Goal: Task Accomplishment & Management: Complete application form

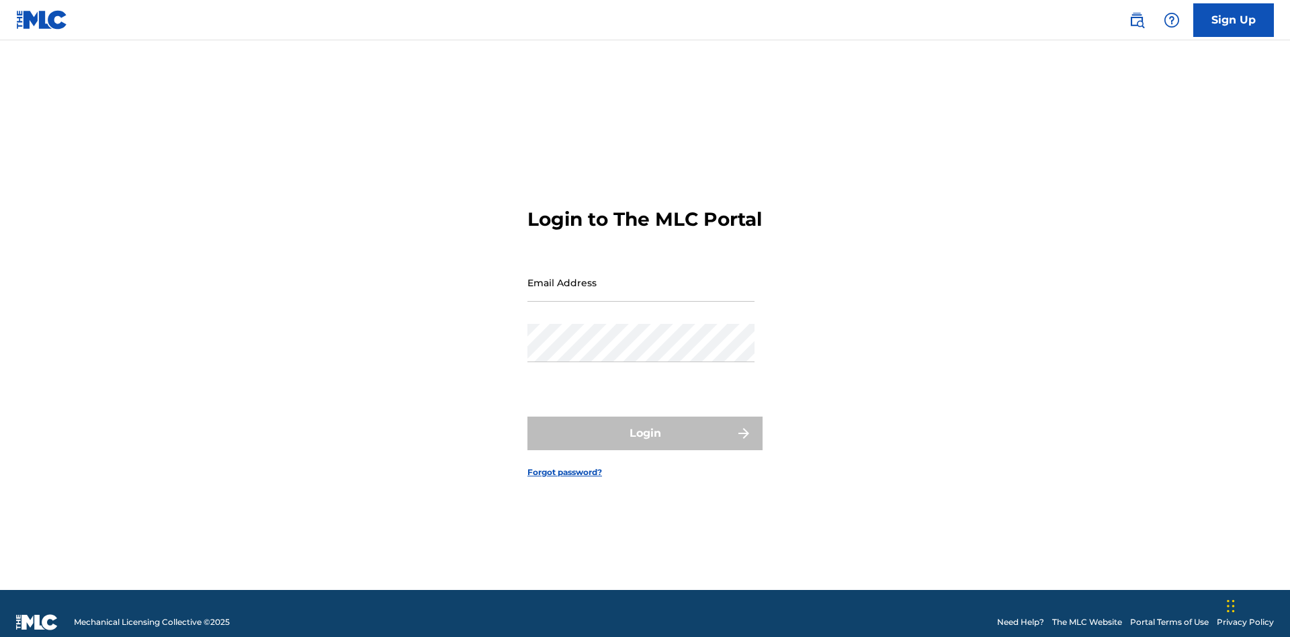
scroll to position [17, 0]
click at [641, 276] on input "Email Address" at bounding box center [640, 282] width 227 height 38
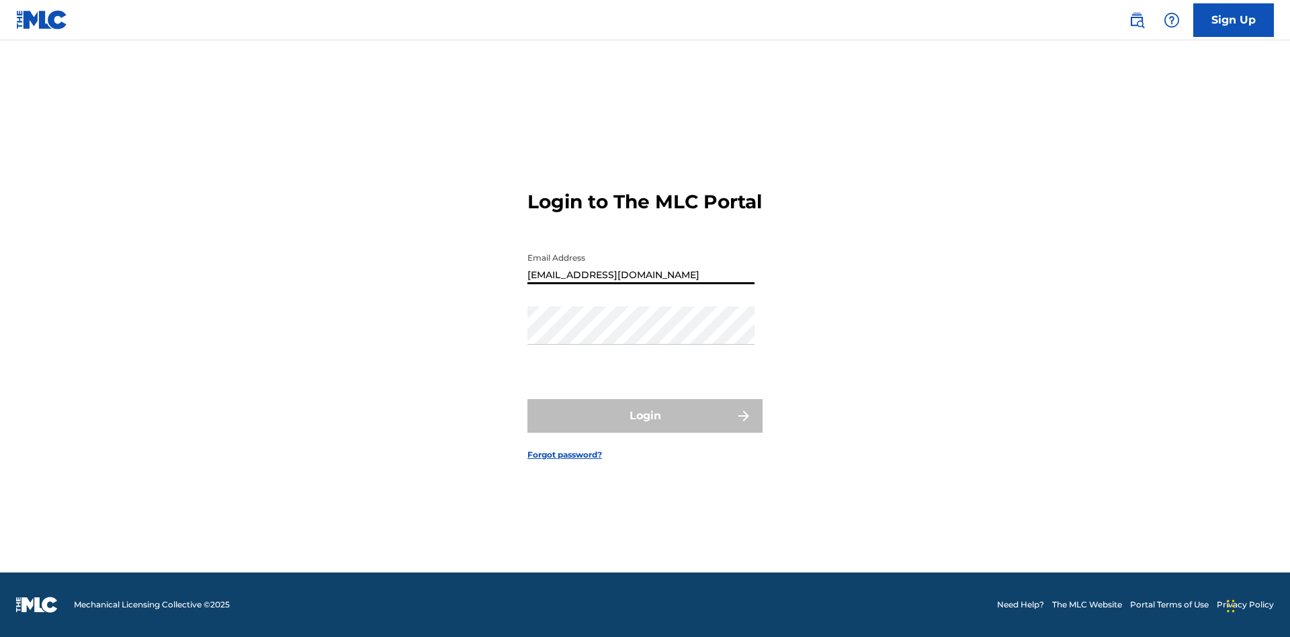
type input "Duke.McTesterson@gmail.com"
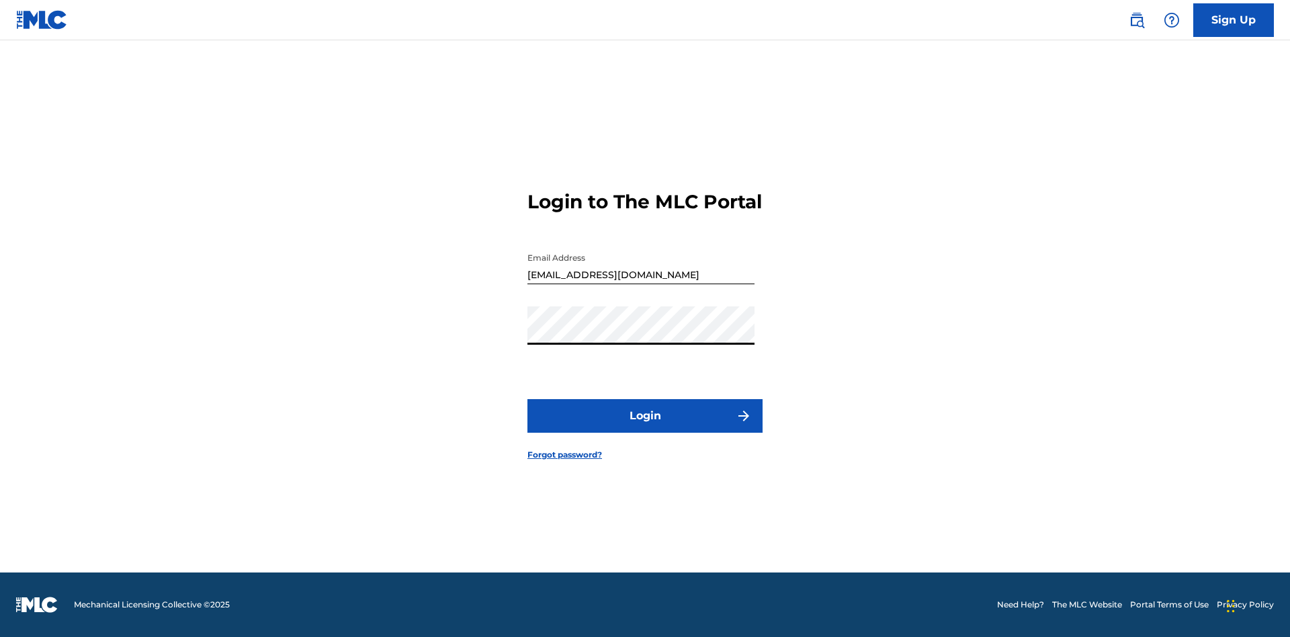
click at [645, 427] on button "Login" at bounding box center [644, 416] width 235 height 34
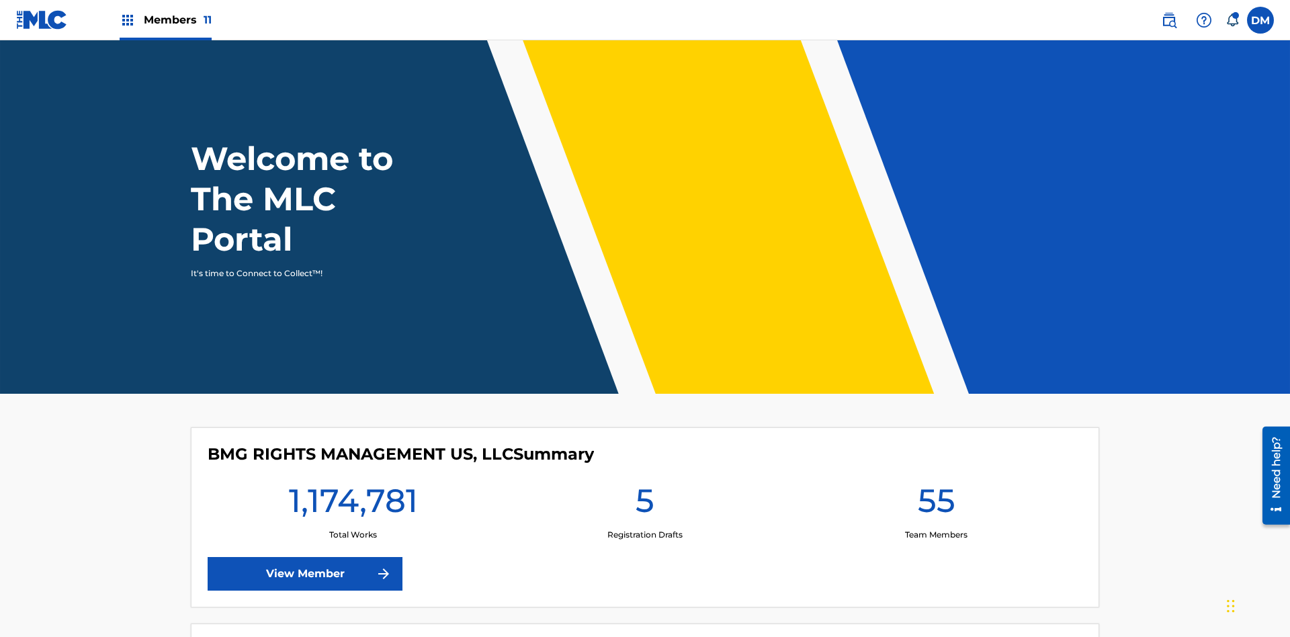
click at [165, 19] on span "Members 11" at bounding box center [178, 19] width 68 height 15
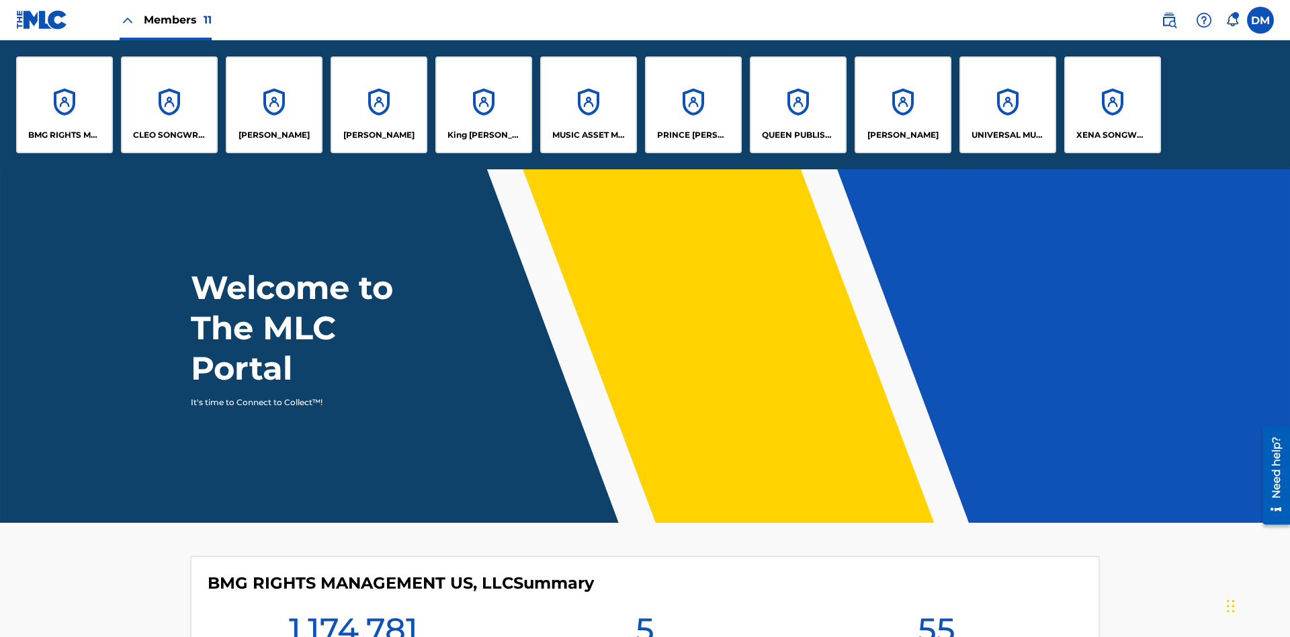
click at [483, 135] on p "King McTesterson" at bounding box center [484, 135] width 73 height 12
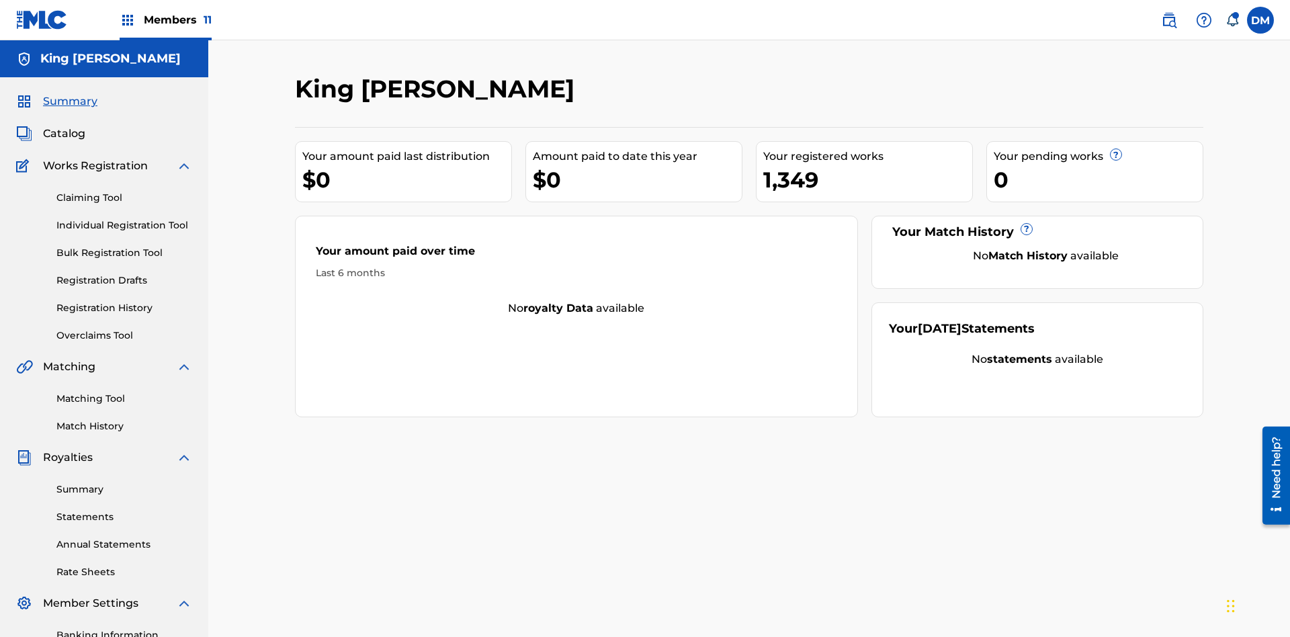
scroll to position [110, 0]
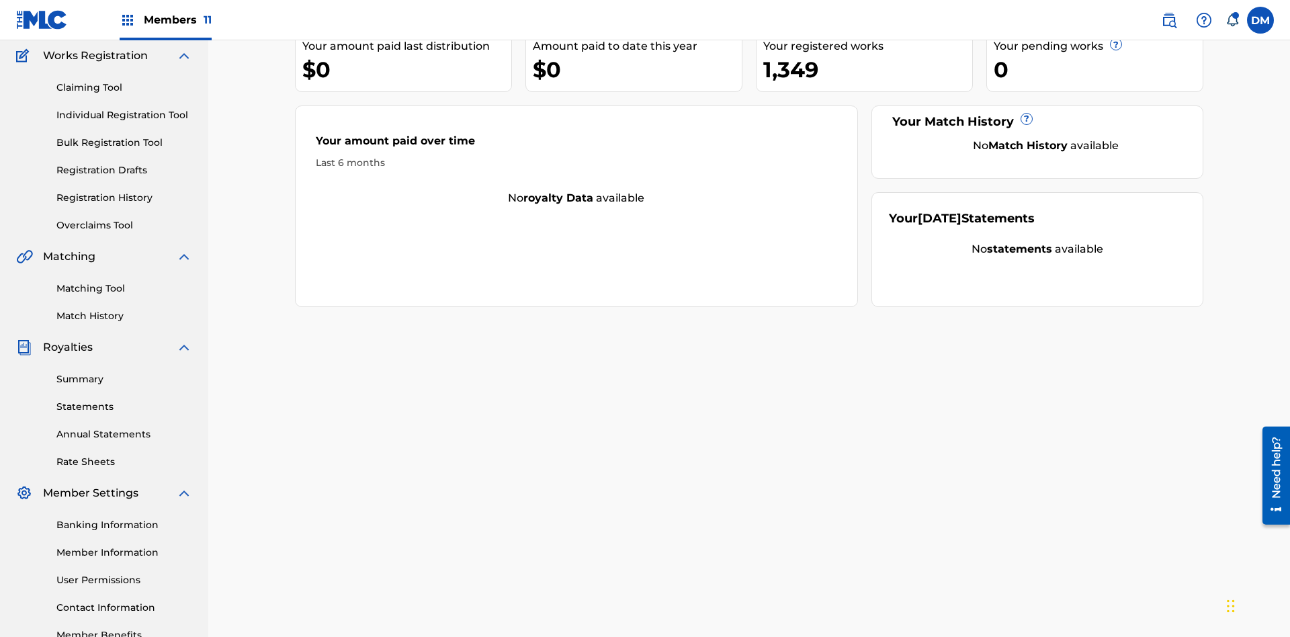
click at [124, 87] on link "Claiming Tool" at bounding box center [124, 88] width 136 height 14
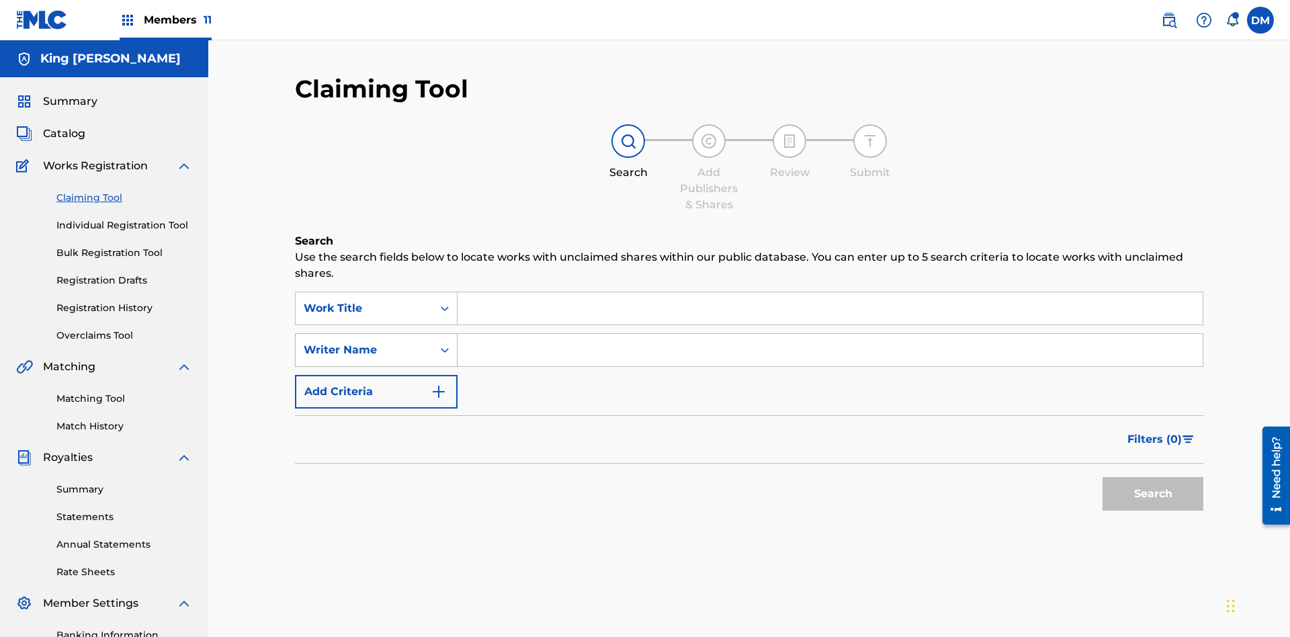
click at [364, 342] on div "Writer Name" at bounding box center [364, 350] width 121 height 16
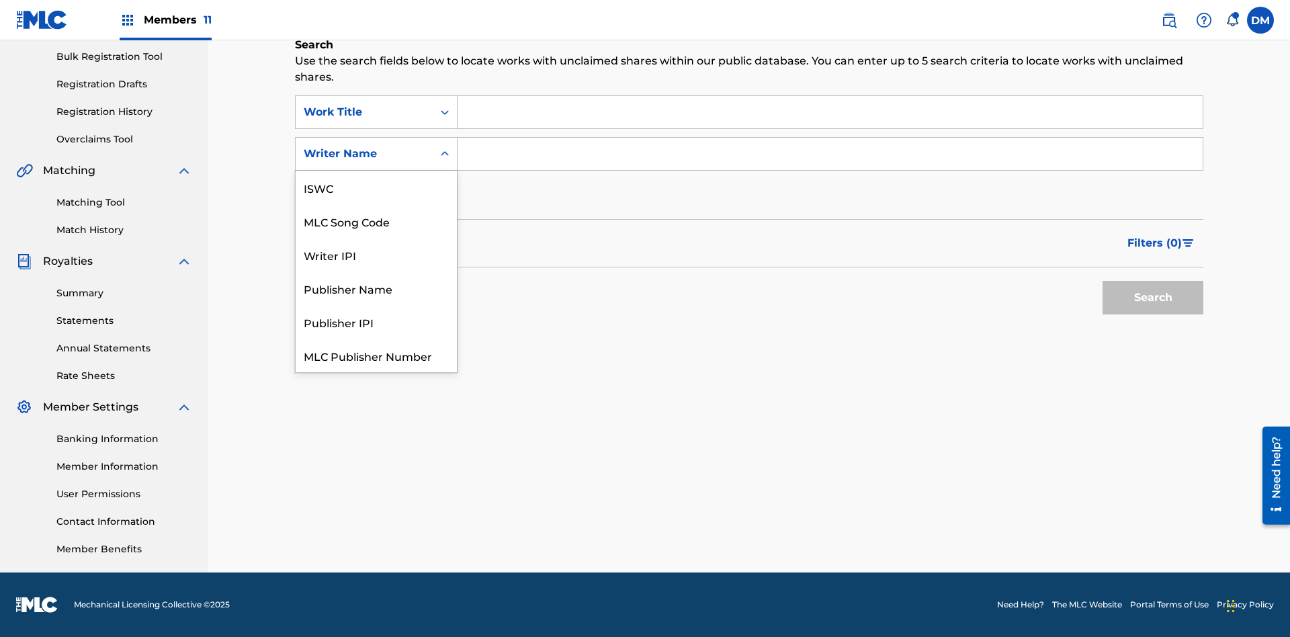
scroll to position [34, 0]
click at [376, 187] on div "MLC Song Code" at bounding box center [376, 188] width 161 height 34
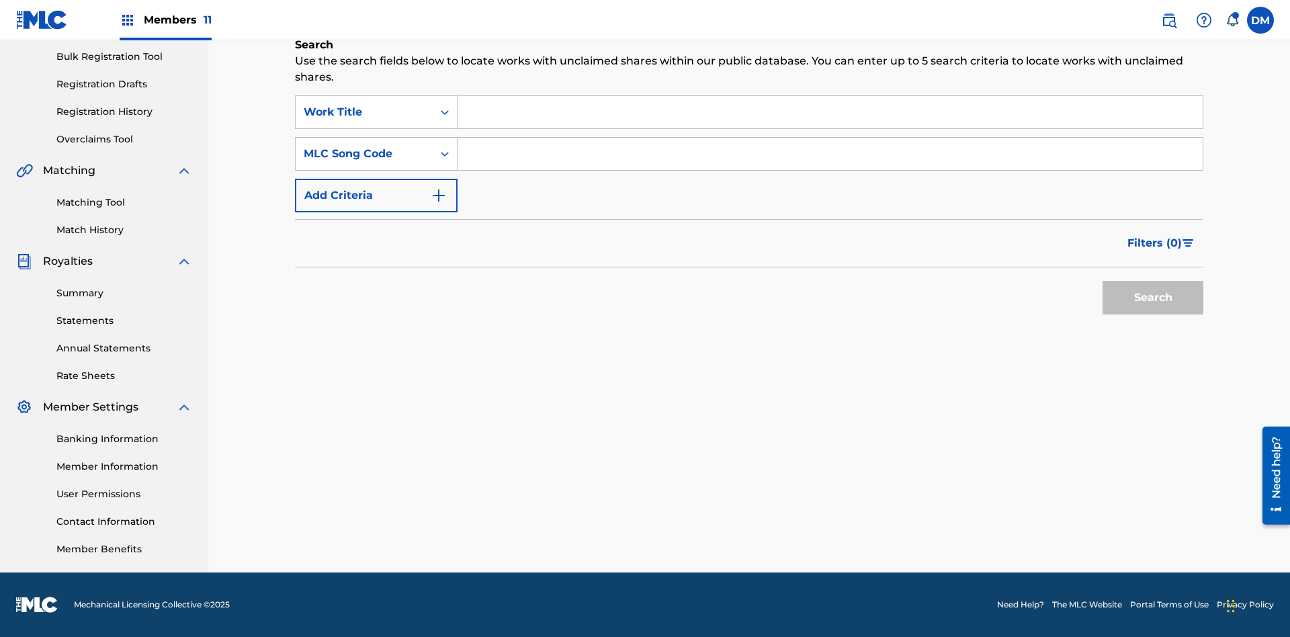
click at [830, 154] on input "Search Form" at bounding box center [830, 154] width 745 height 32
type input "RB0ZOJ"
click at [1153, 298] on button "Search" at bounding box center [1153, 298] width 101 height 34
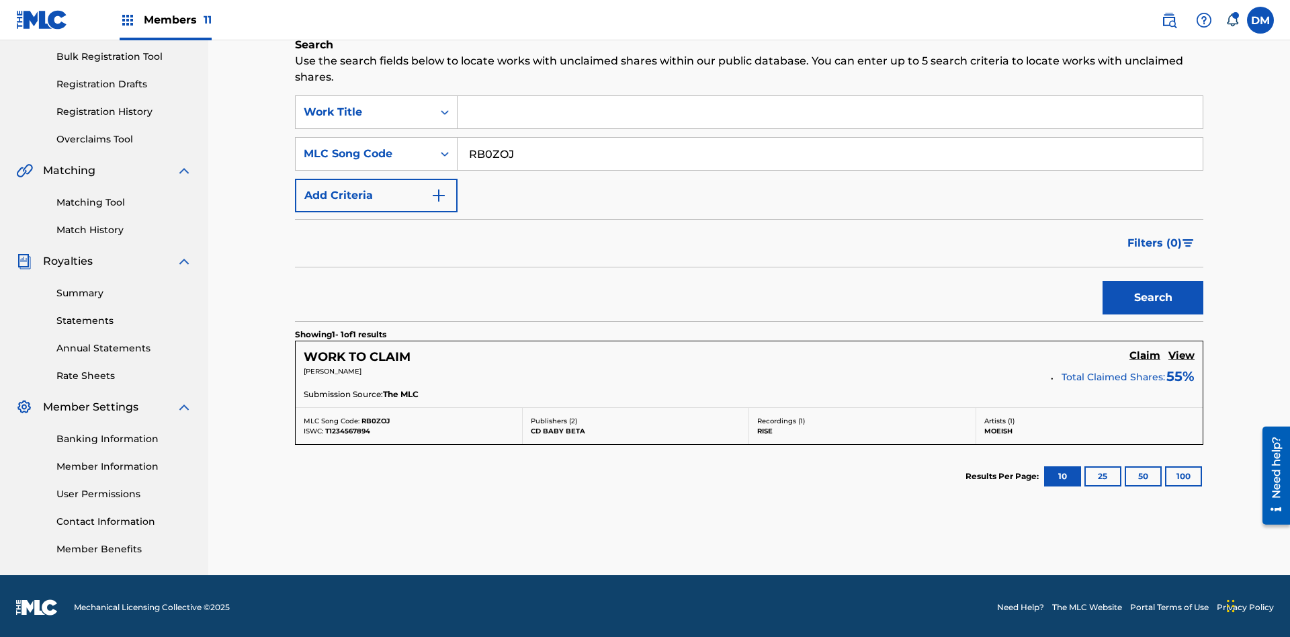
click at [1145, 353] on h5 "Claim" at bounding box center [1145, 355] width 31 height 13
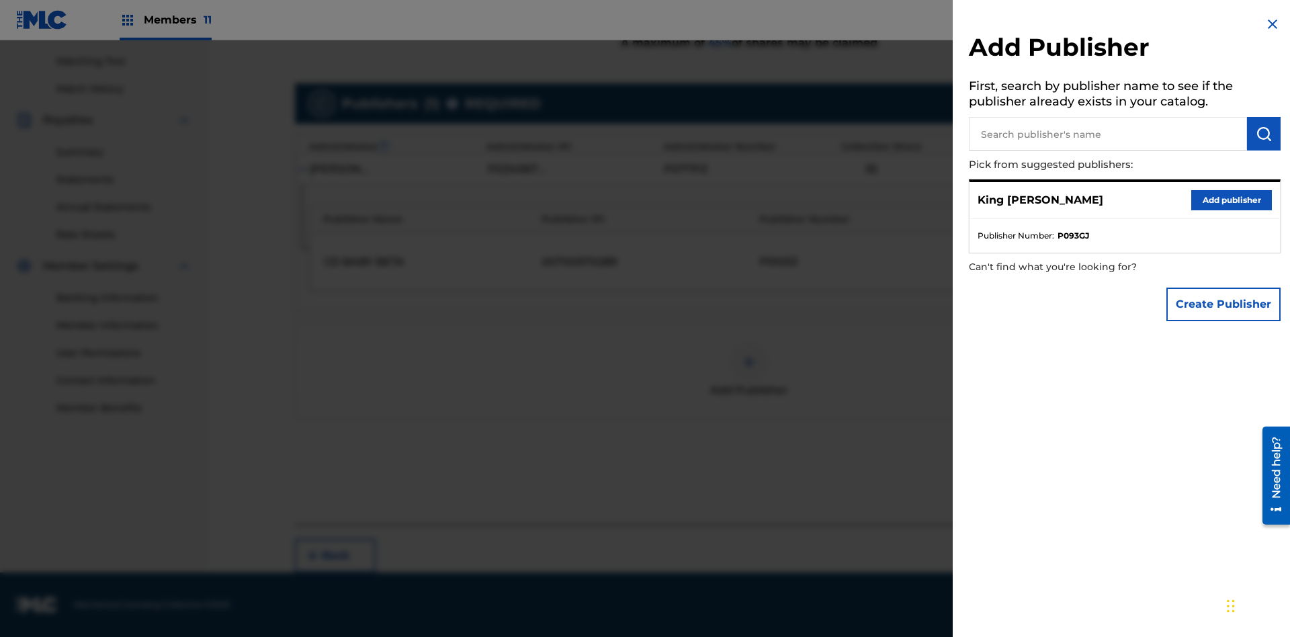
click at [1108, 134] on input "text" at bounding box center [1108, 134] width 278 height 34
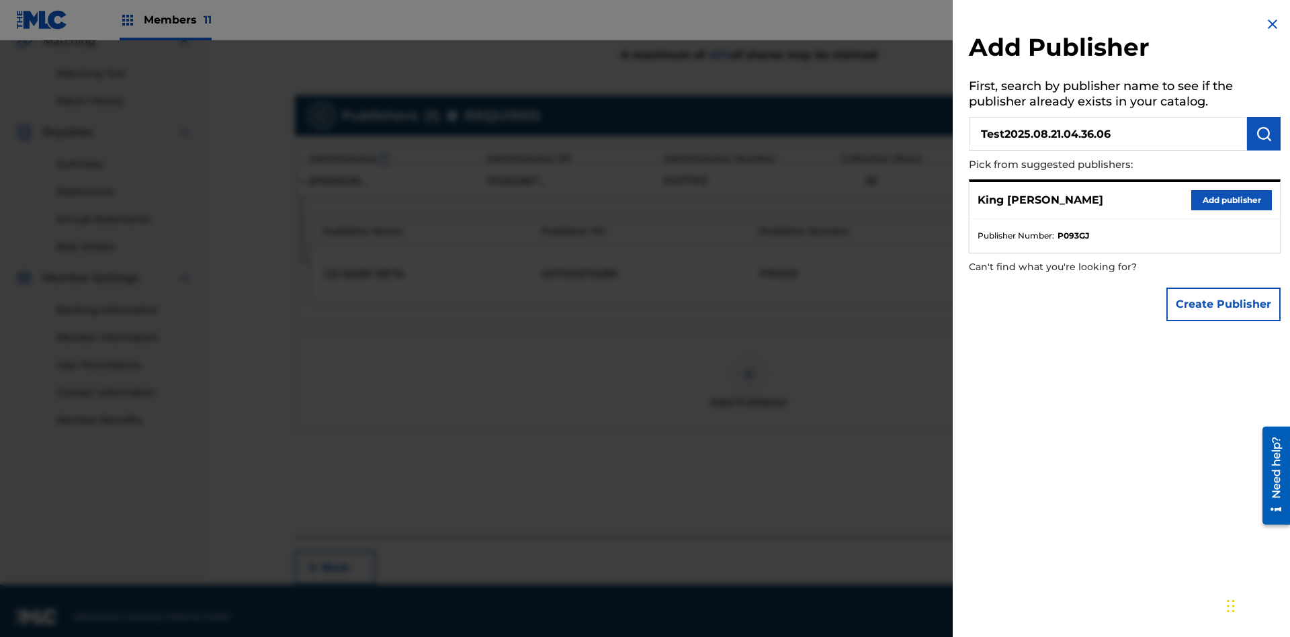
type input "Test2025.08.21.04.36.06"
click at [1264, 134] on img "submit" at bounding box center [1264, 134] width 16 height 16
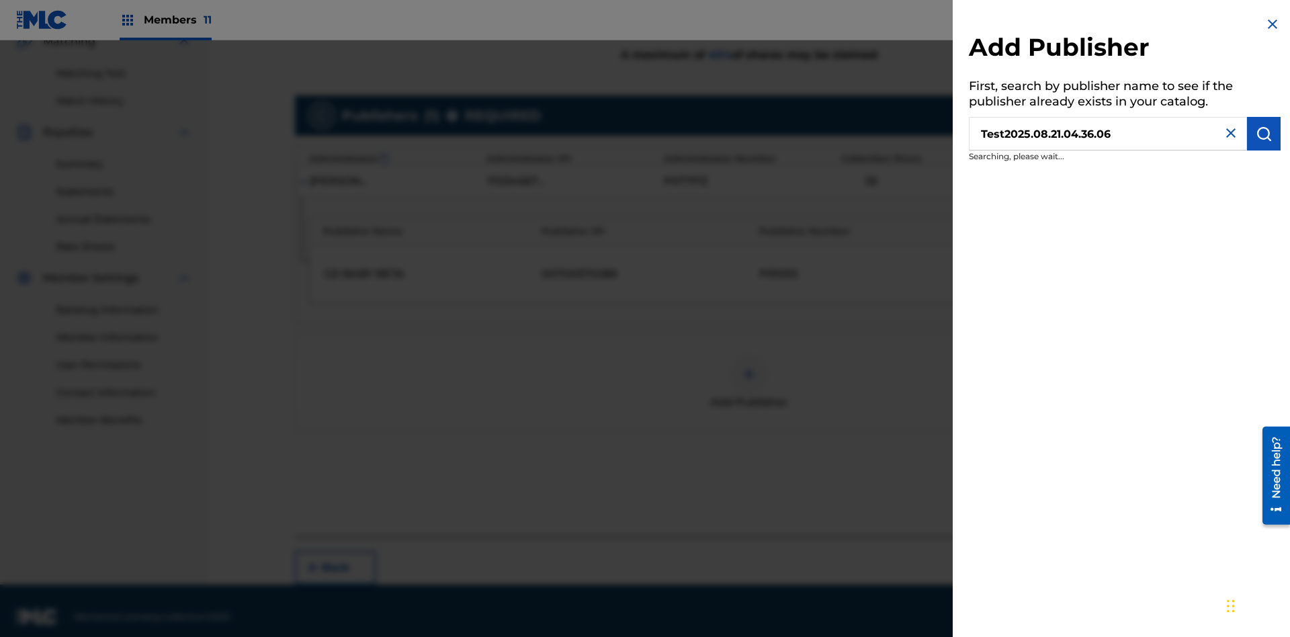
scroll to position [337, 0]
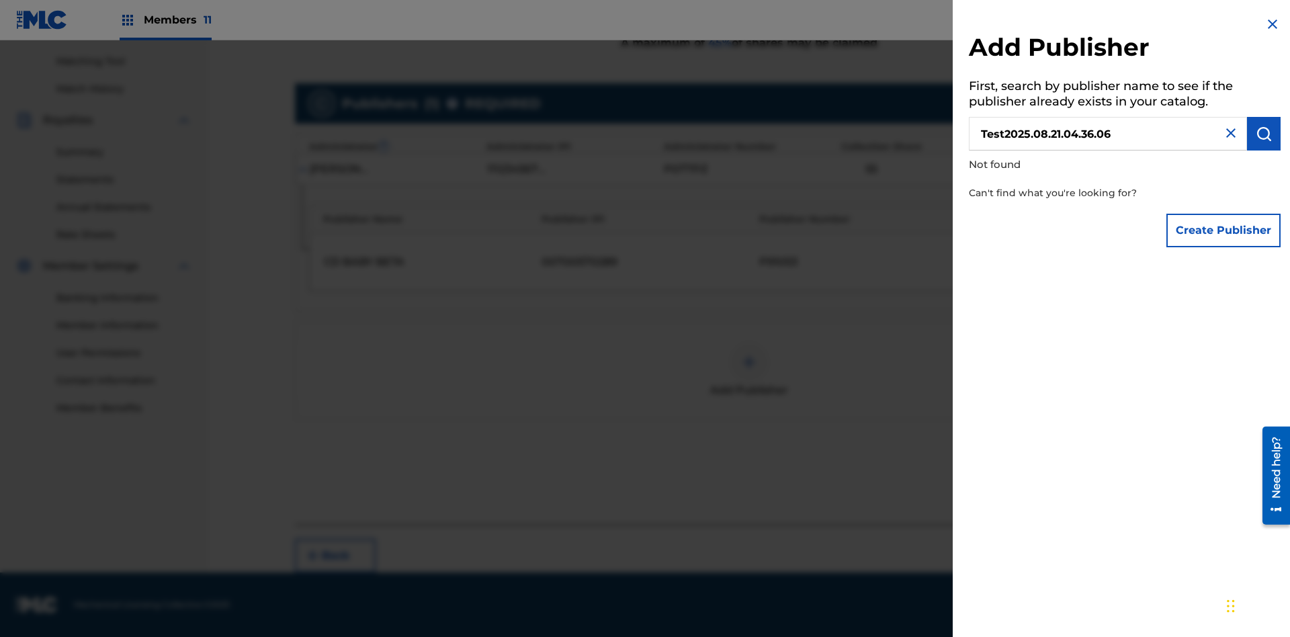
click at [1224, 230] on button "Create Publisher" at bounding box center [1224, 231] width 114 height 34
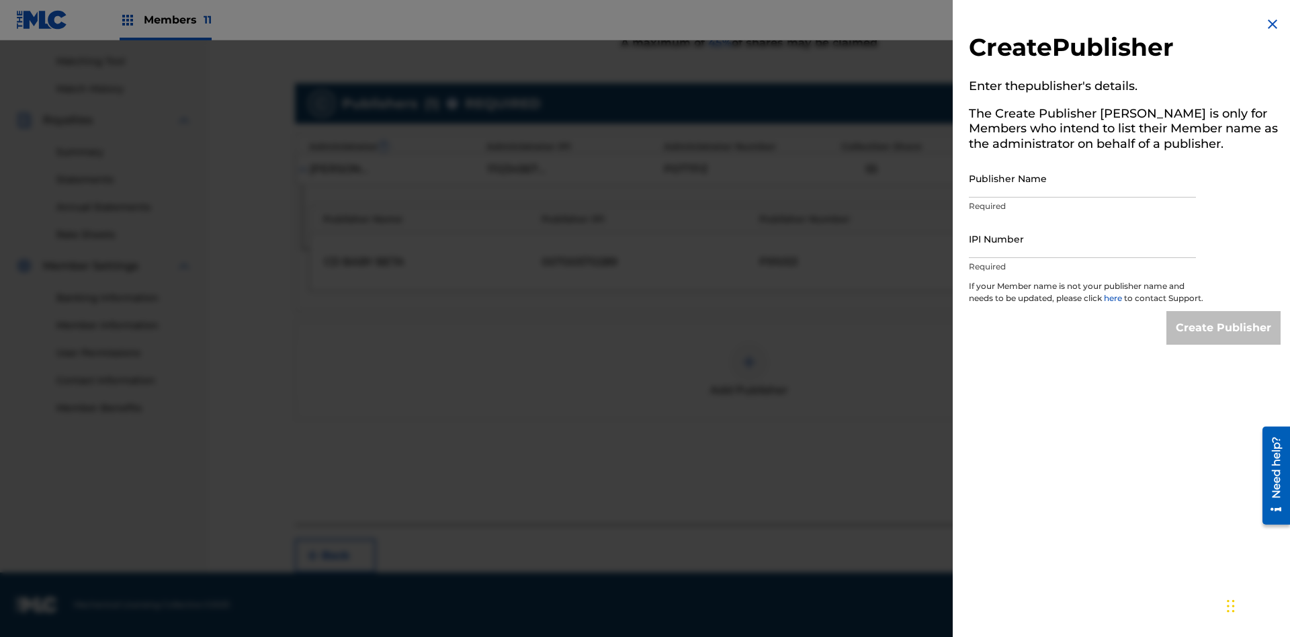
click at [1083, 178] on input "Publisher Name" at bounding box center [1082, 178] width 227 height 38
type input "Test2025.08.21.04.36.09"
click at [1083, 239] on input "IPI Number" at bounding box center [1082, 239] width 227 height 38
type input "00595839777"
click at [1224, 340] on input "Create Publisher" at bounding box center [1224, 328] width 114 height 34
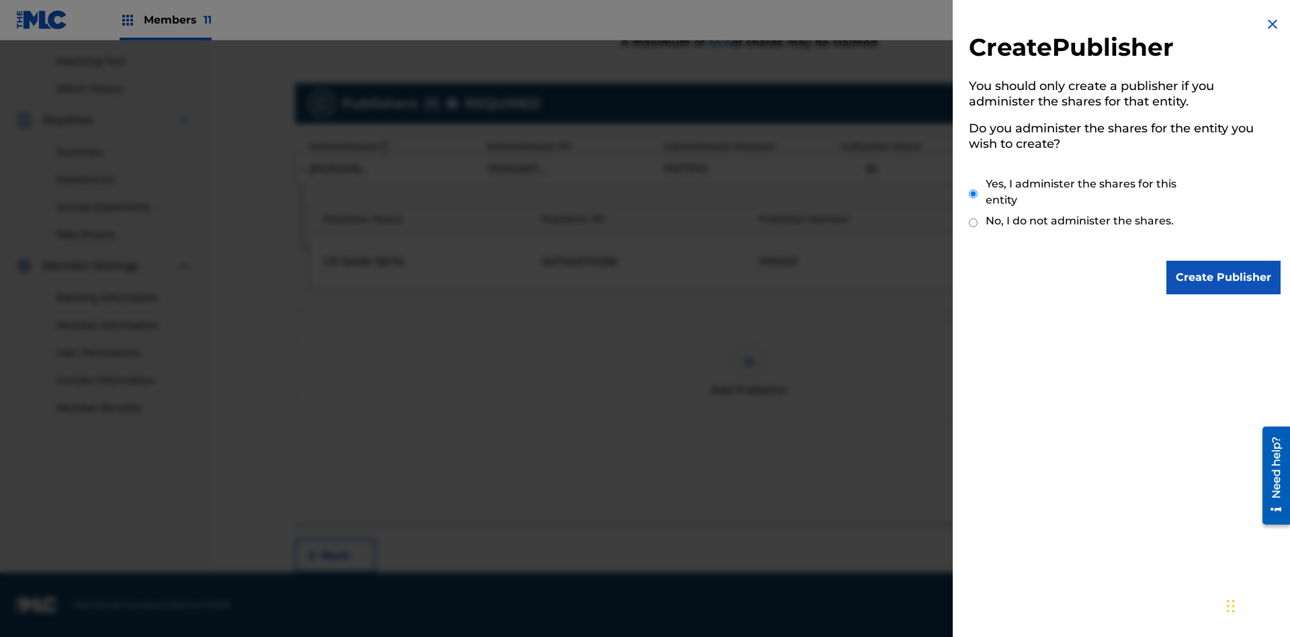
click at [974, 194] on input "Yes, I administer the shares for this entity" at bounding box center [973, 193] width 9 height 29
click at [1224, 278] on input "Create Publisher" at bounding box center [1224, 278] width 114 height 34
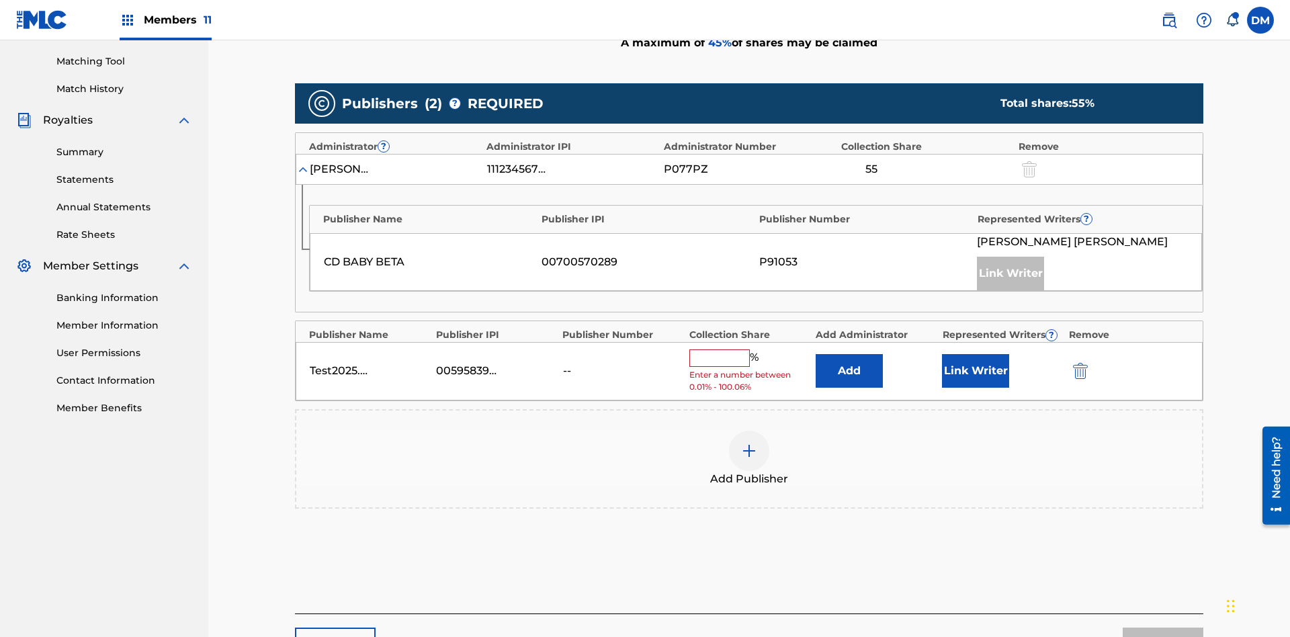
scroll to position [417, 0]
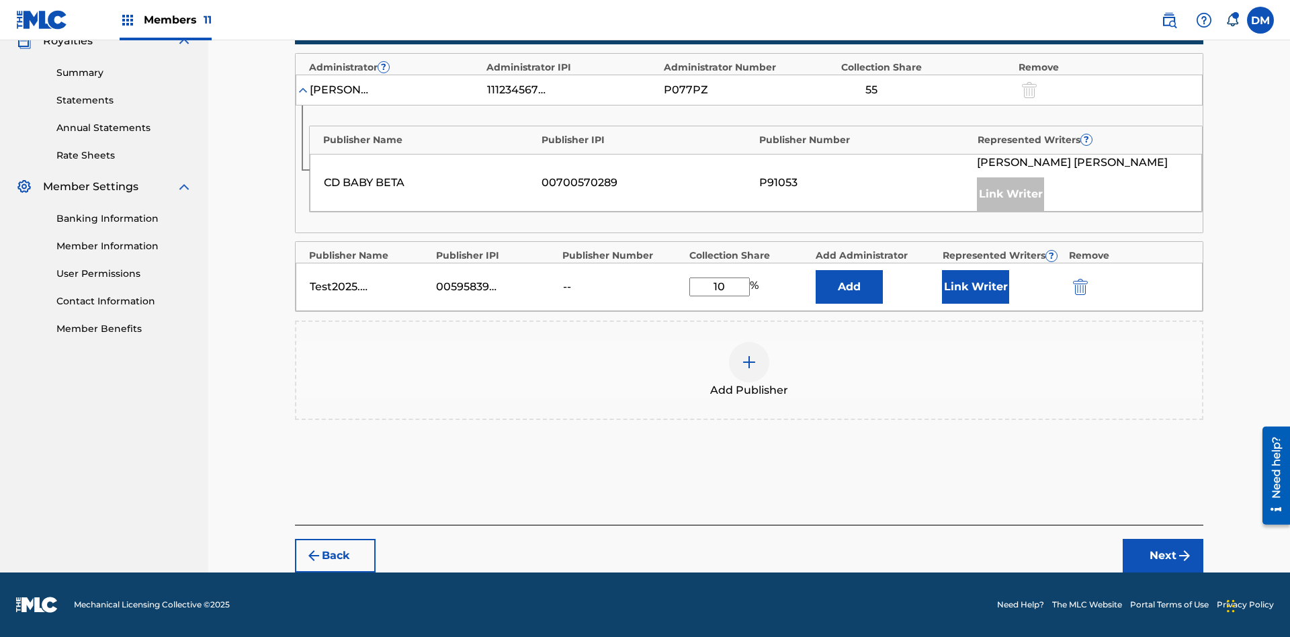
type input "10"
click at [976, 287] on button "Link Writer" at bounding box center [975, 287] width 67 height 34
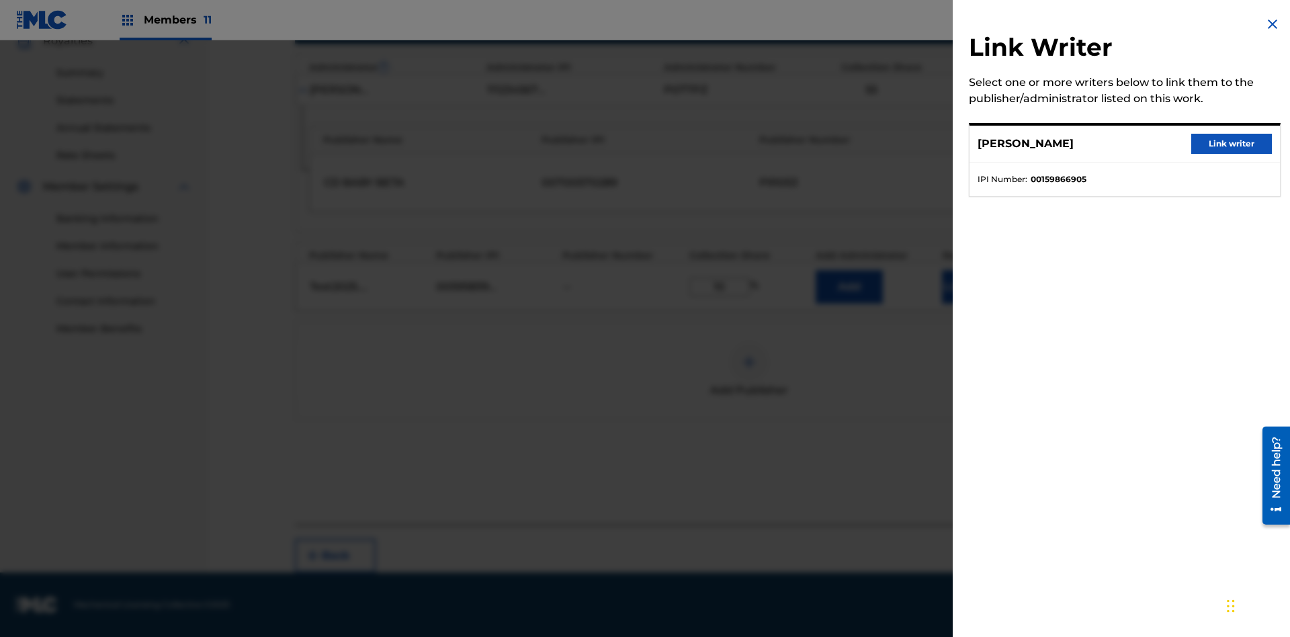
click at [1232, 144] on button "Link writer" at bounding box center [1231, 144] width 81 height 20
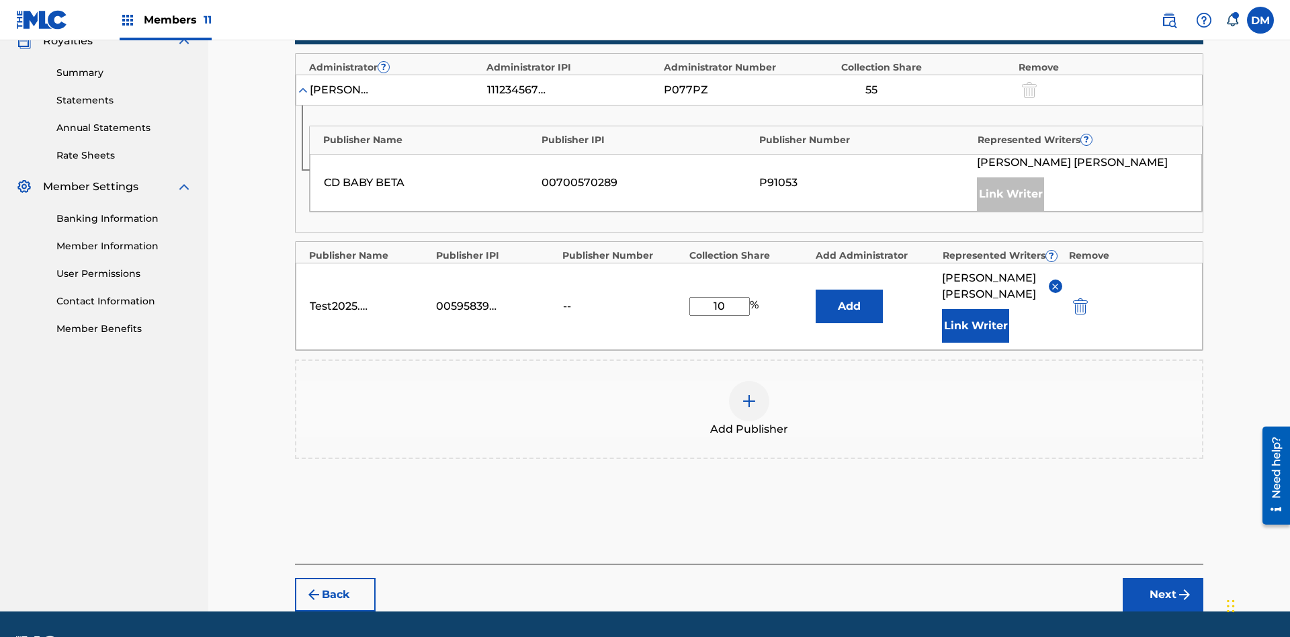
click at [976, 309] on button "Link Writer" at bounding box center [975, 326] width 67 height 34
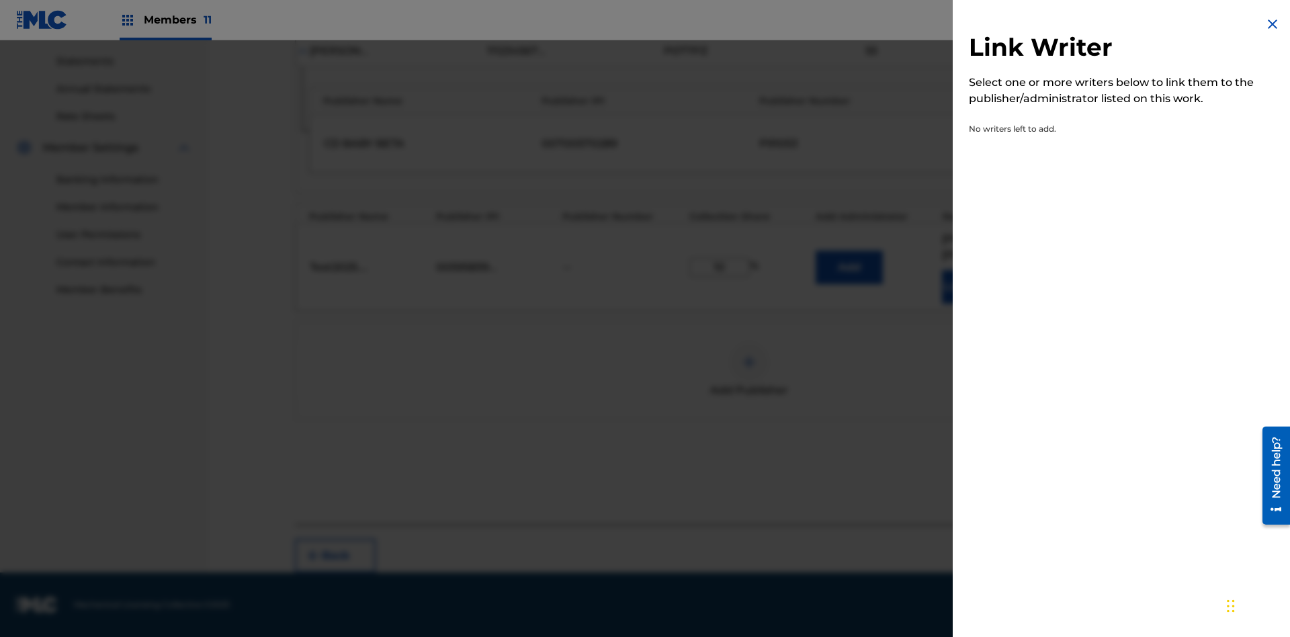
click at [1273, 24] on img at bounding box center [1273, 24] width 16 height 16
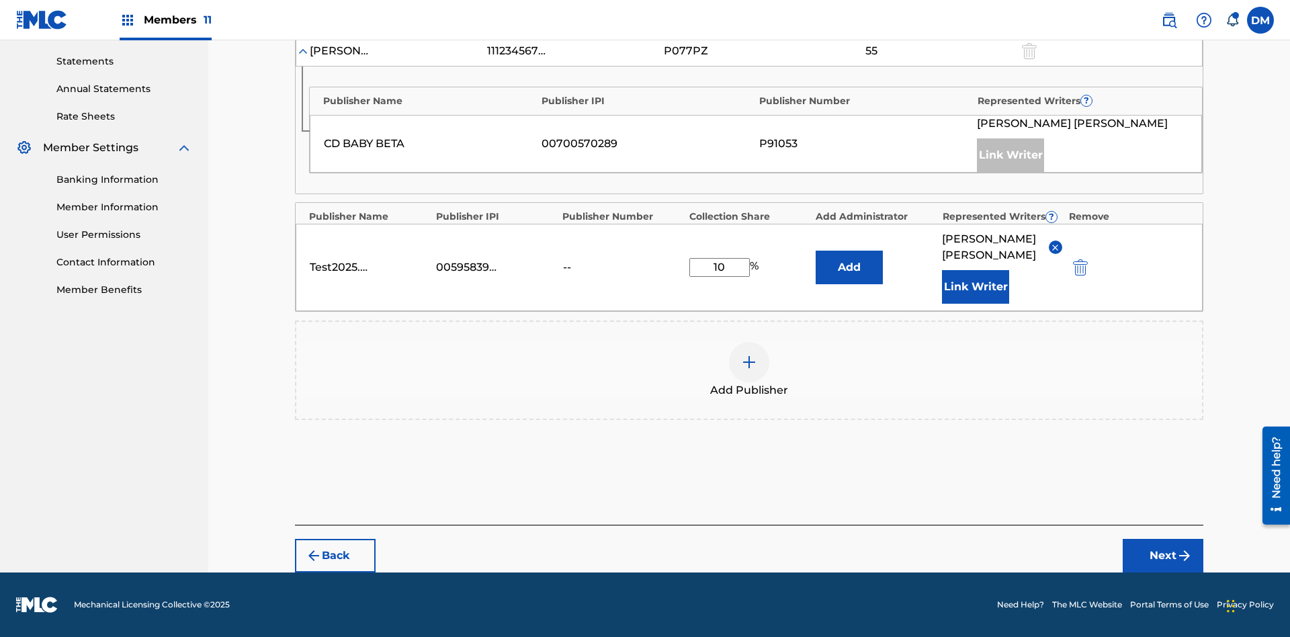
click at [849, 267] on button "Add" at bounding box center [849, 268] width 67 height 34
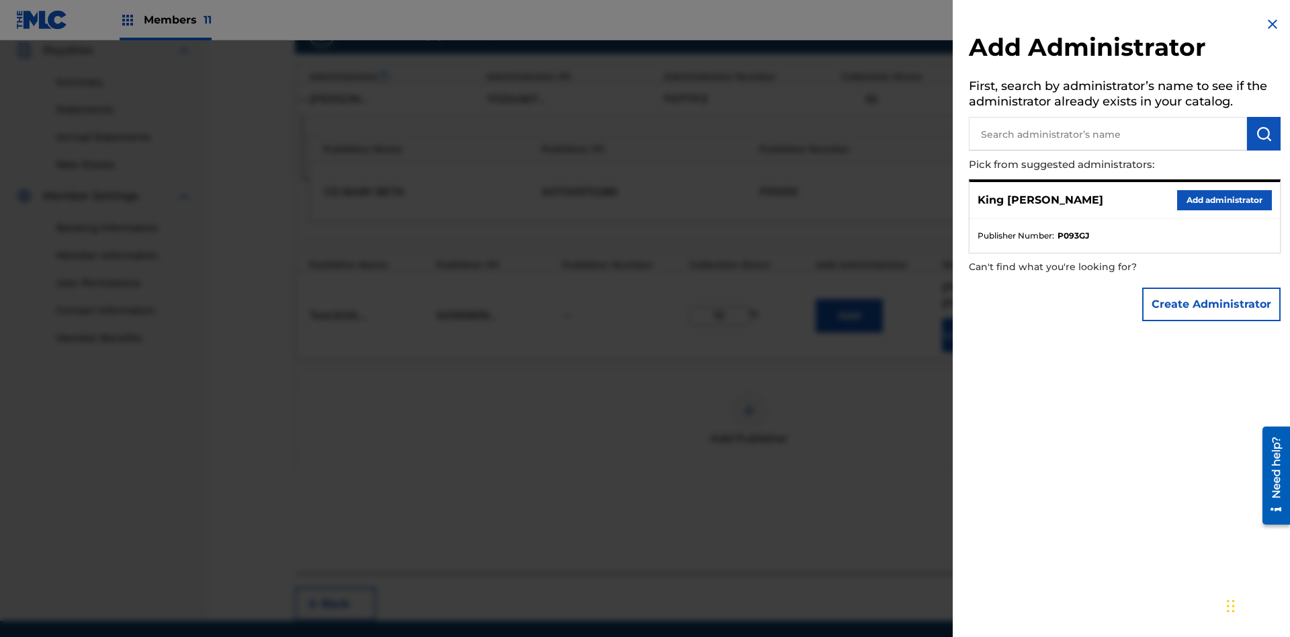
click at [1108, 134] on input "text" at bounding box center [1108, 134] width 278 height 34
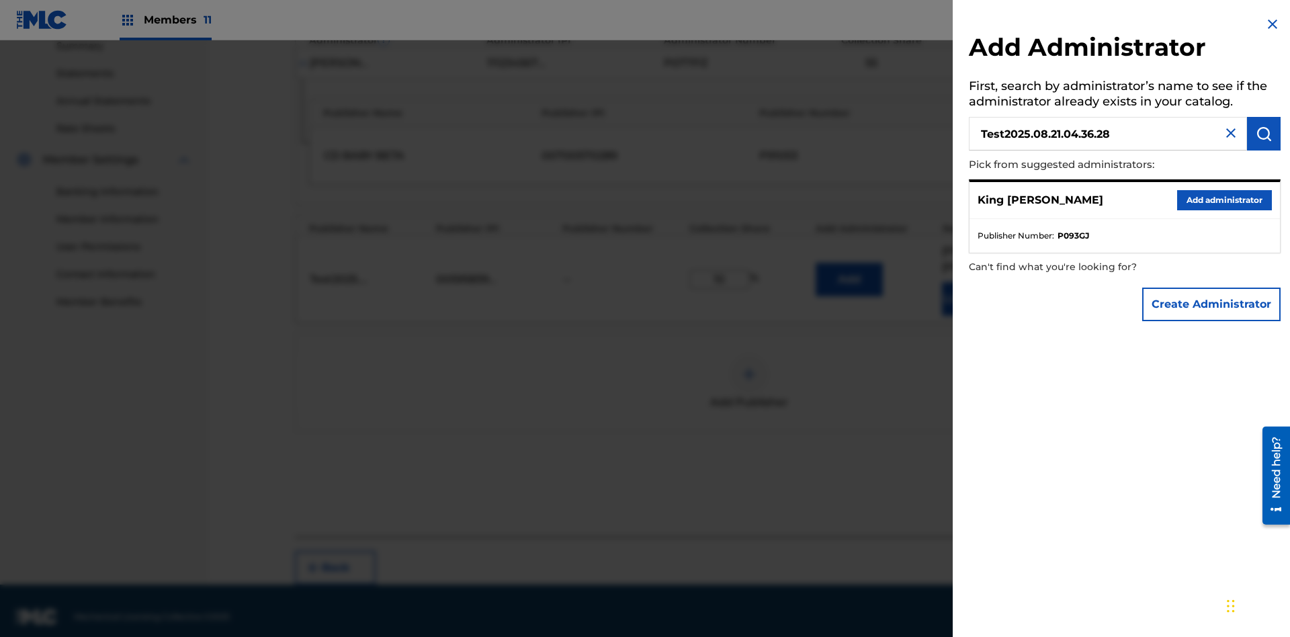
type input "Test2025.08.21.04.36.28"
click at [1264, 134] on img "submit" at bounding box center [1264, 134] width 16 height 16
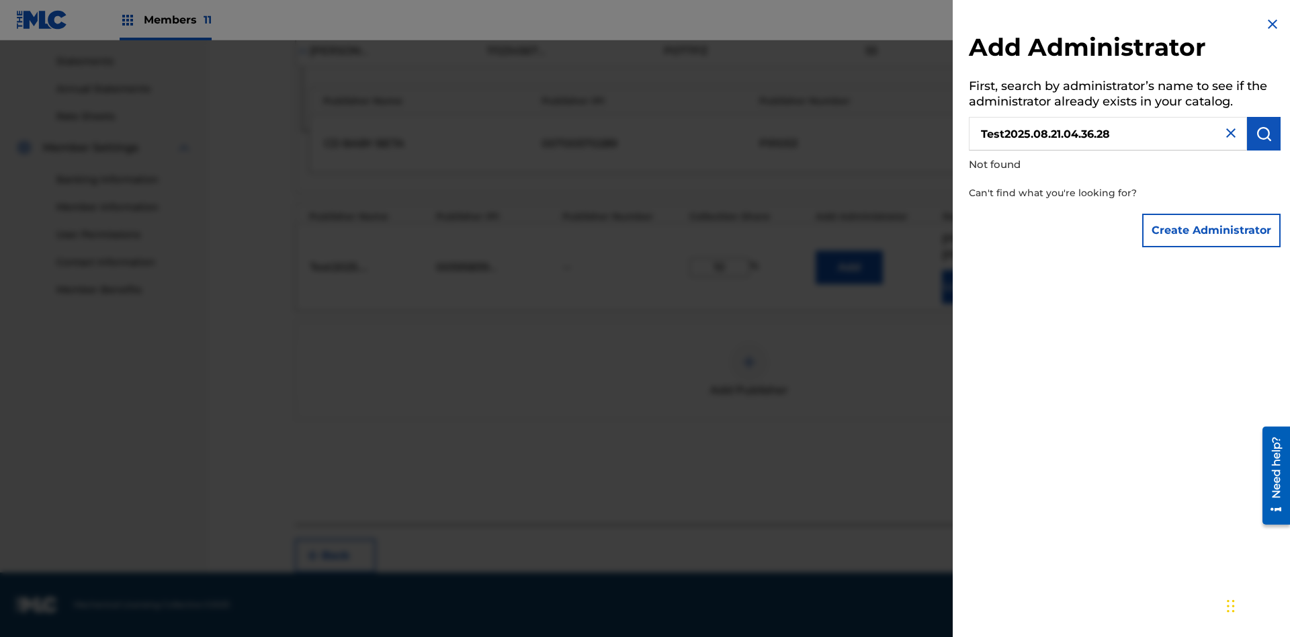
click at [1212, 230] on button "Create Administrator" at bounding box center [1211, 231] width 138 height 34
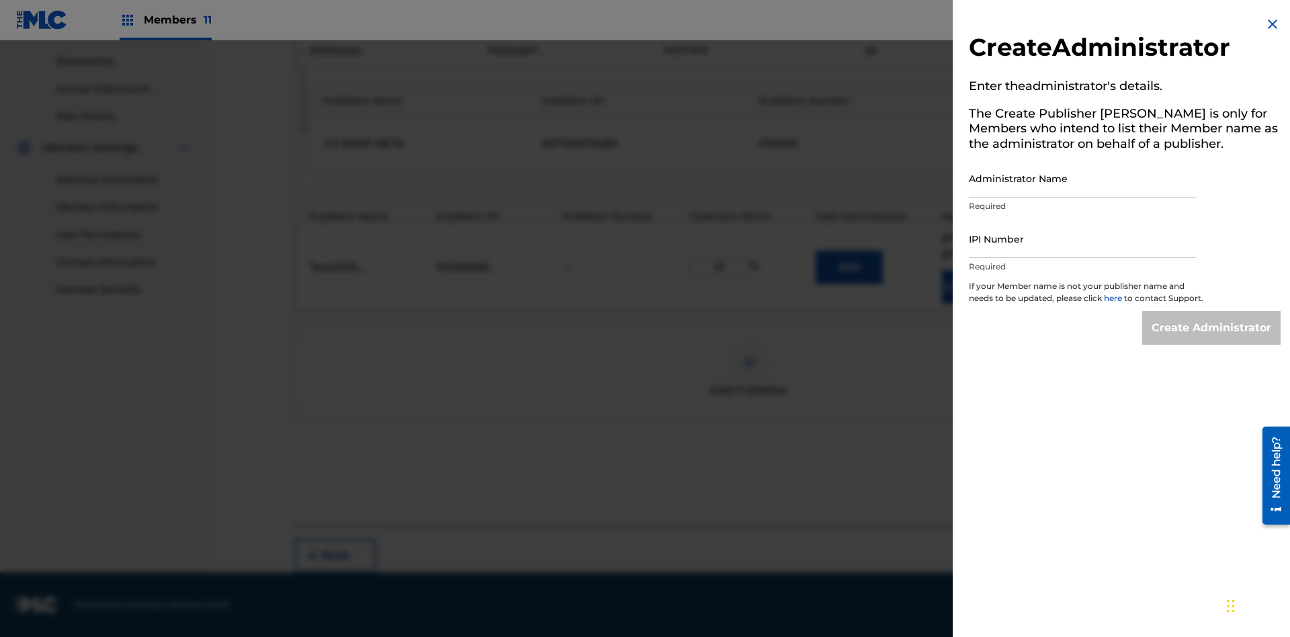
click at [1083, 178] on input "Administrator Name" at bounding box center [1082, 178] width 227 height 38
type input "Test2025.08.21.04.36.33"
click at [1083, 239] on input "IPI Number" at bounding box center [1082, 239] width 227 height 38
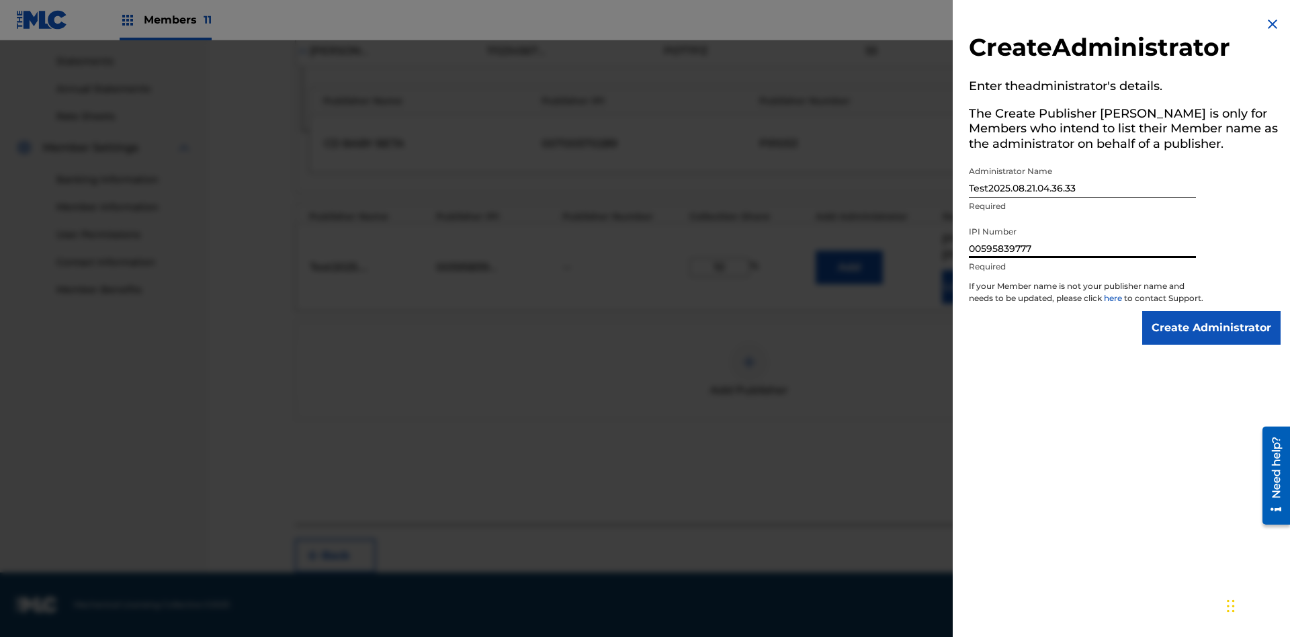
type input "00595839777"
click at [1212, 340] on input "Create Administrator" at bounding box center [1211, 328] width 138 height 34
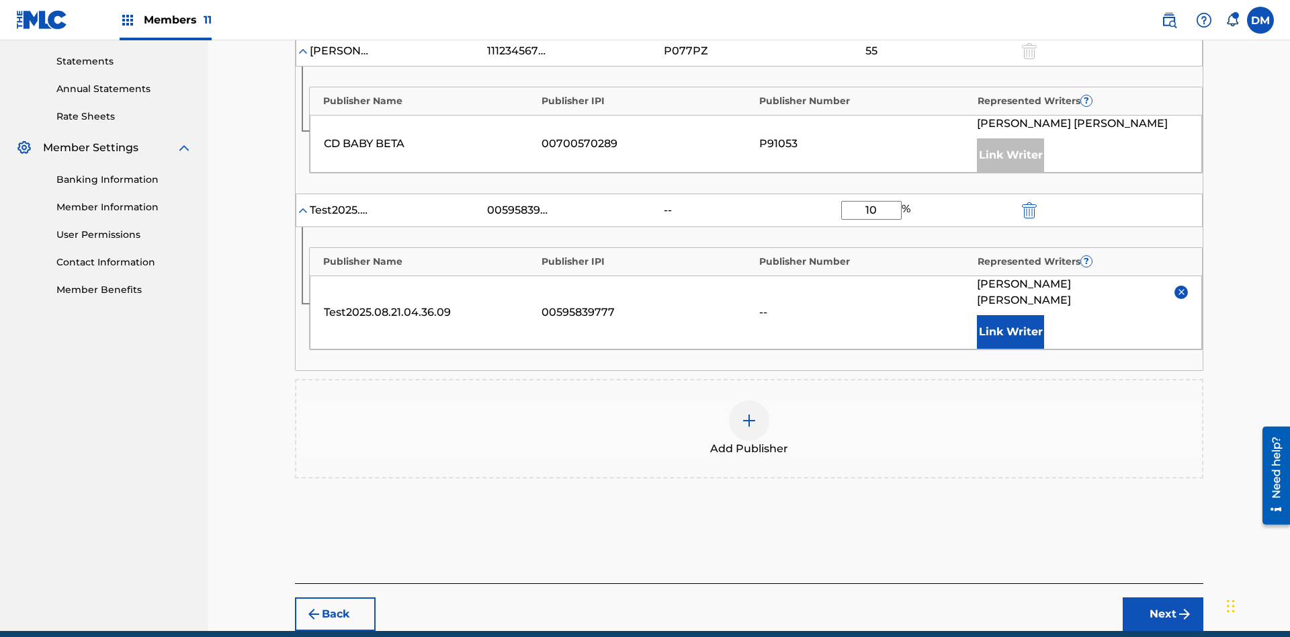
scroll to position [498, 0]
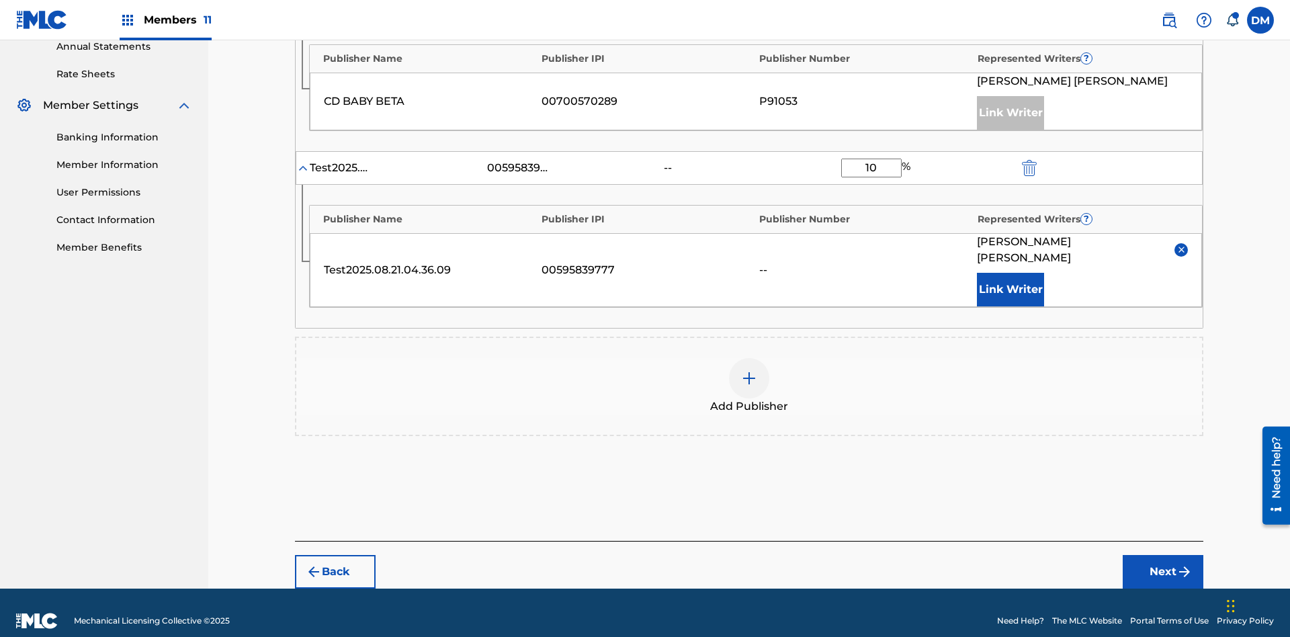
click at [1163, 556] on button "Next" at bounding box center [1163, 572] width 81 height 34
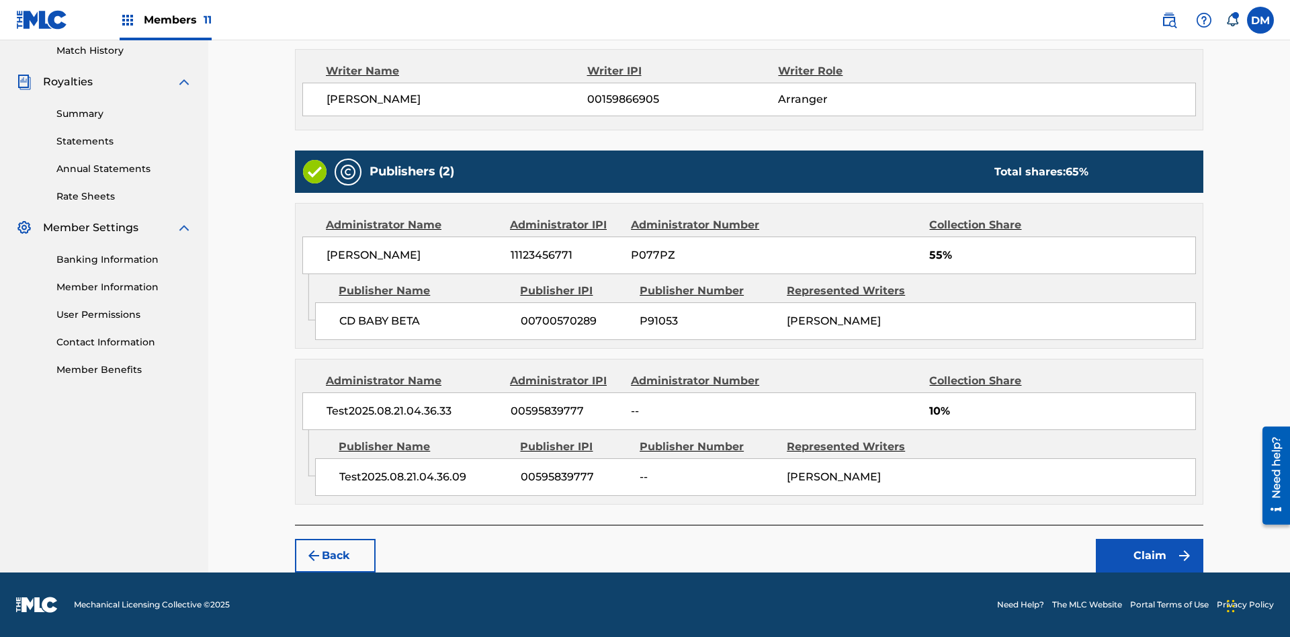
scroll to position [376, 0]
click at [1150, 556] on button "Claim" at bounding box center [1150, 556] width 108 height 34
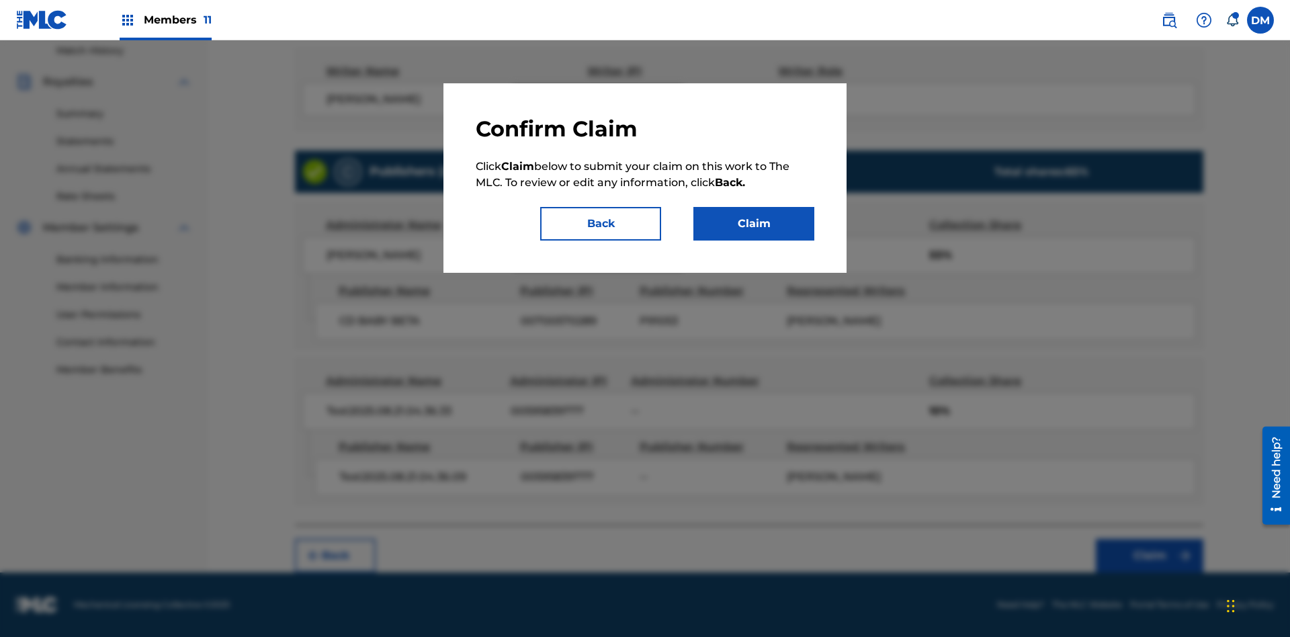
click at [754, 224] on button "Claim" at bounding box center [753, 224] width 121 height 34
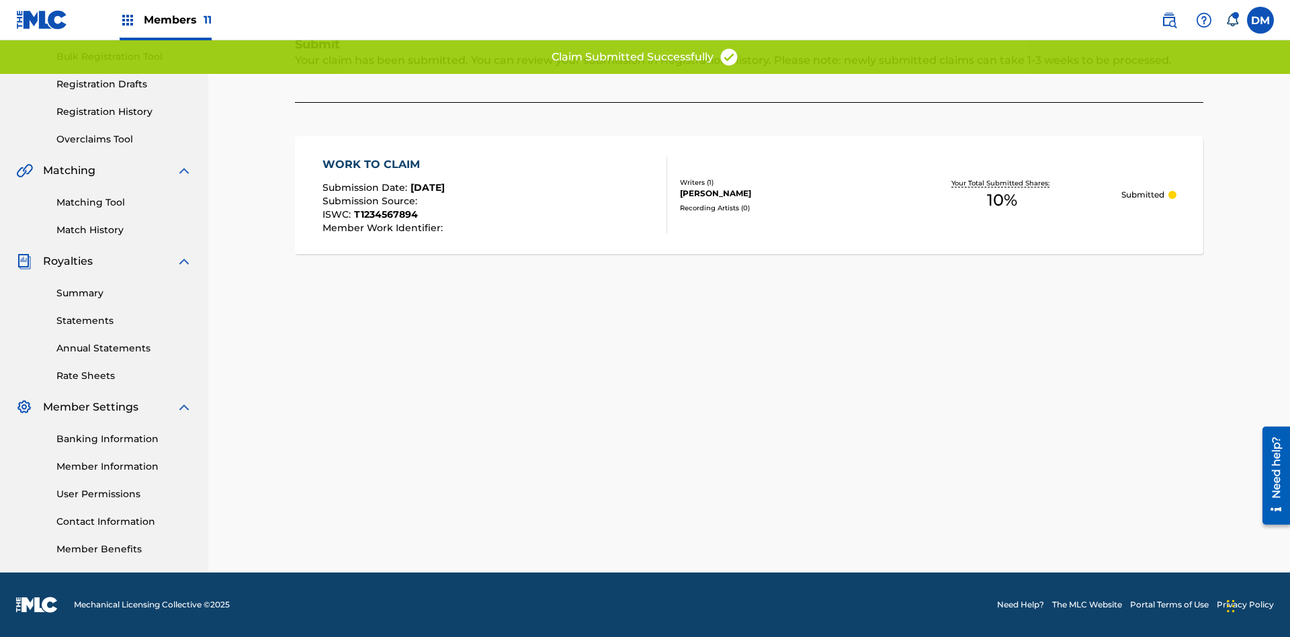
click at [124, 112] on link "Registration History" at bounding box center [124, 112] width 136 height 14
